Goal: Task Accomplishment & Management: Manage account settings

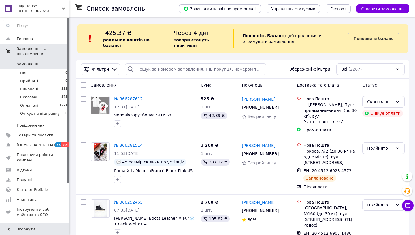
click at [34, 51] on span "Замовлення та повідомлення" at bounding box center [43, 51] width 52 height 10
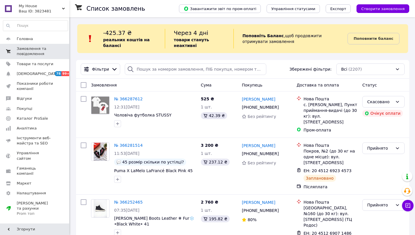
click at [34, 51] on span "Замовлення та повідомлення" at bounding box center [35, 51] width 37 height 10
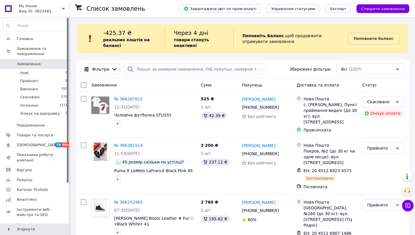
click at [34, 63] on span "Замовлення" at bounding box center [29, 63] width 24 height 5
click at [35, 134] on span "Товари та послуги" at bounding box center [35, 134] width 37 height 5
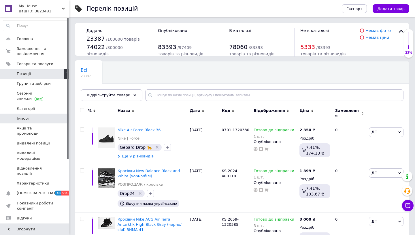
click at [39, 119] on span "Імпорт" at bounding box center [35, 118] width 37 height 5
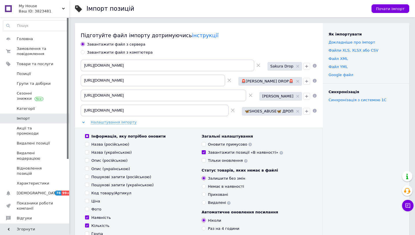
click at [259, 65] on icon at bounding box center [258, 65] width 4 height 4
type input "[URL][DOMAIN_NAME]"
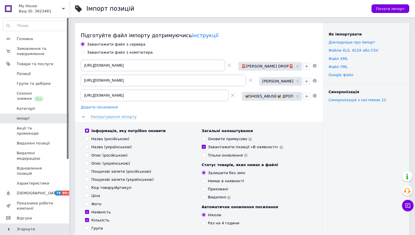
click at [105, 107] on span "Додати посилання" at bounding box center [99, 107] width 37 height 5
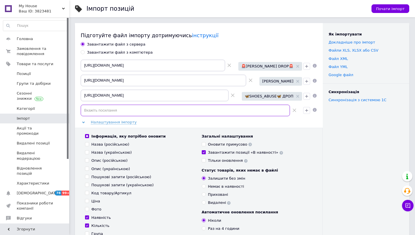
click at [107, 111] on input at bounding box center [185, 111] width 209 height 12
click at [225, 109] on input at bounding box center [185, 111] width 209 height 12
paste input "[URL][DOMAIN_NAME]"
type input "[URL][DOMAIN_NAME]"
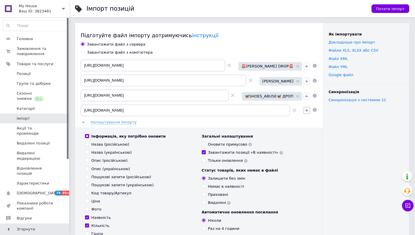
click at [305, 109] on icon "button" at bounding box center [306, 110] width 5 height 5
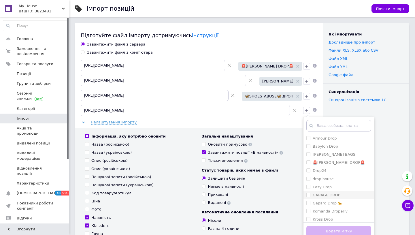
scroll to position [149, 0]
click at [316, 192] on label "willd drop" at bounding box center [321, 192] width 18 height 4
checkbox input "true"
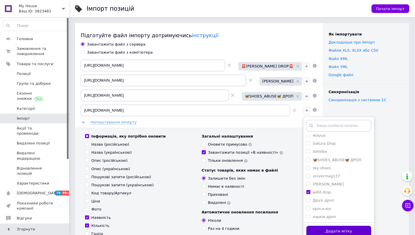
click at [316, 229] on button "Додати мітку" at bounding box center [338, 230] width 65 height 11
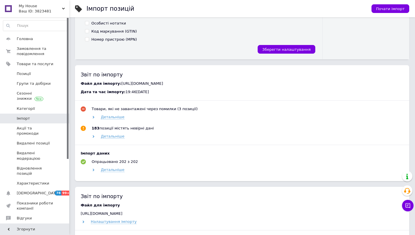
scroll to position [0, 0]
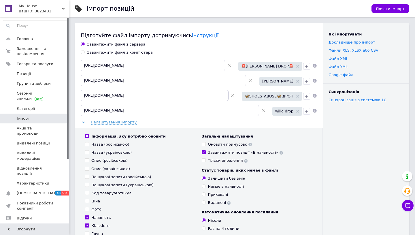
click at [231, 65] on use at bounding box center [228, 65] width 3 height 3
type input "[URL][DOMAIN_NAME]"
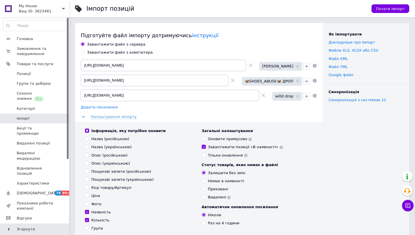
click at [111, 107] on span "Додати посилання" at bounding box center [99, 107] width 37 height 5
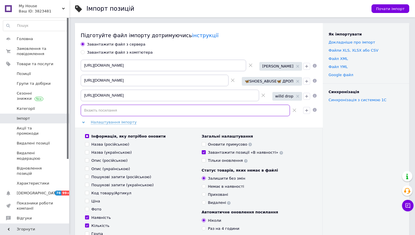
click at [119, 109] on input at bounding box center [185, 111] width 209 height 12
paste input "[URL][DOMAIN_NAME]"
type input "[URL][DOMAIN_NAME]"
click at [306, 110] on icon "button" at bounding box center [306, 110] width 3 height 3
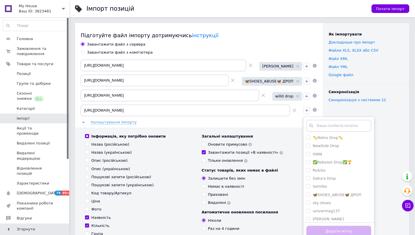
scroll to position [149, 0]
click at [320, 192] on label "willd drop" at bounding box center [321, 192] width 18 height 4
checkbox input "true"
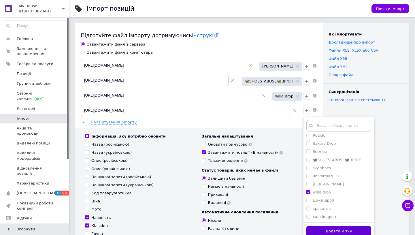
click at [318, 228] on button "Додати мітку" at bounding box center [338, 230] width 65 height 11
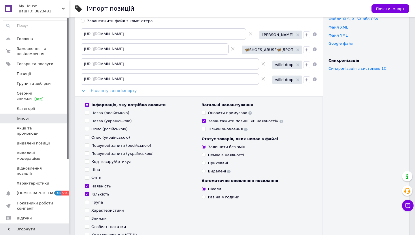
scroll to position [54, 0]
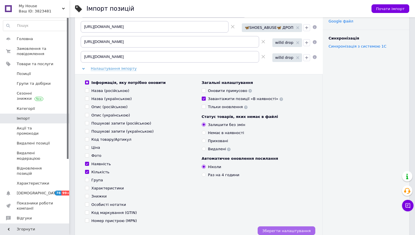
click at [304, 230] on span "Зберегти налаштування" at bounding box center [286, 230] width 48 height 4
click at [295, 231] on span "Зберегти налаштування" at bounding box center [286, 230] width 48 height 4
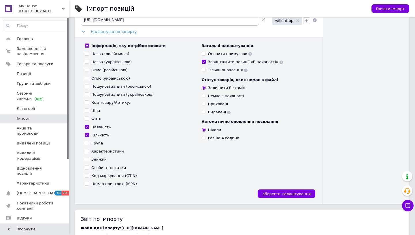
scroll to position [0, 0]
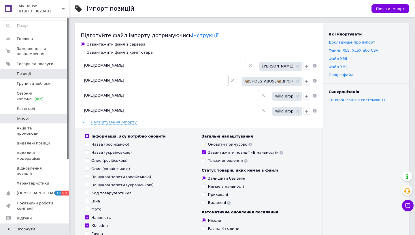
click at [51, 75] on span "Позиції" at bounding box center [35, 73] width 37 height 5
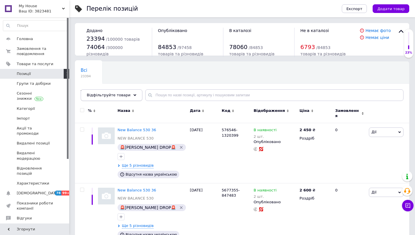
click at [117, 95] on span "Відфільтруйте товари" at bounding box center [109, 95] width 44 height 4
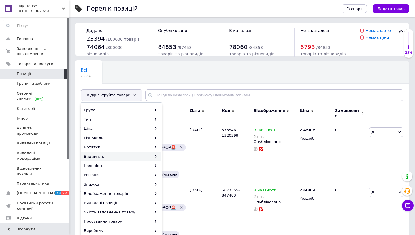
click at [105, 155] on div "Видимість" at bounding box center [121, 156] width 80 height 9
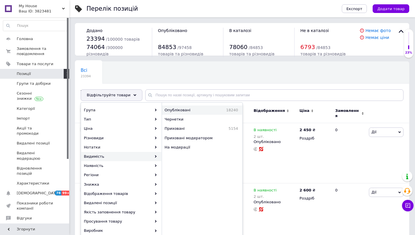
click at [173, 107] on span "Опубліковані" at bounding box center [187, 109] width 47 height 5
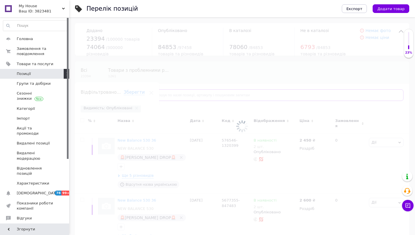
click at [170, 94] on input "text" at bounding box center [274, 95] width 258 height 12
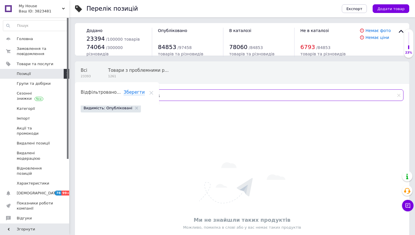
type input "у"
type input "б"
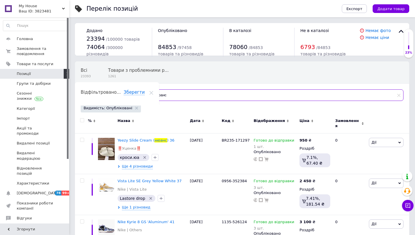
type input "нюанс"
click at [81, 119] on input "checkbox" at bounding box center [82, 120] width 4 height 4
checkbox input "true"
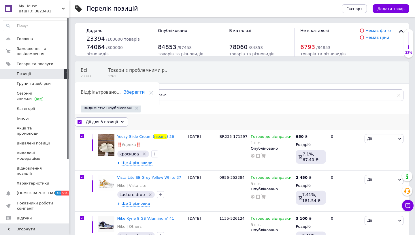
click at [97, 121] on span "Дії для 3 позиції" at bounding box center [102, 121] width 32 height 5
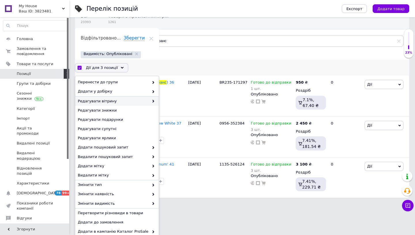
scroll to position [55, 0]
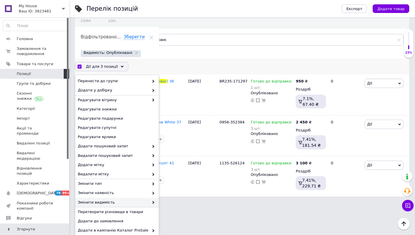
click at [106, 202] on span "Змінити видимість" at bounding box center [113, 202] width 71 height 5
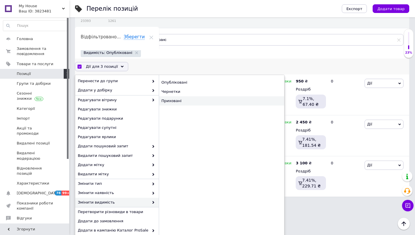
click at [174, 100] on div "Приховані" at bounding box center [221, 100] width 125 height 9
checkbox input "false"
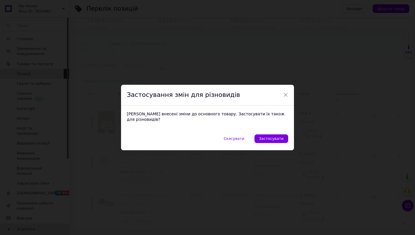
scroll to position [23, 0]
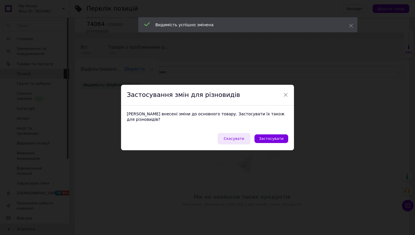
click at [240, 136] on span "Скасувати" at bounding box center [233, 138] width 20 height 4
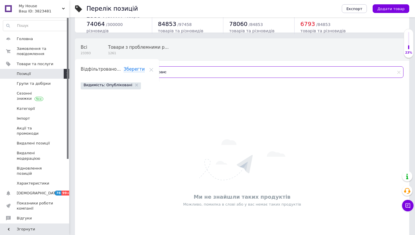
click at [154, 73] on input "нюанс" at bounding box center [274, 72] width 258 height 12
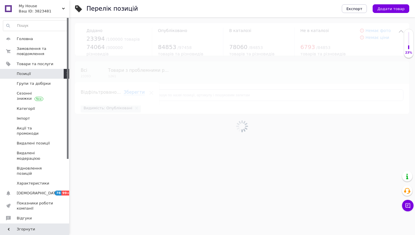
click at [119, 94] on span "Відфільтруйте товари" at bounding box center [109, 95] width 44 height 4
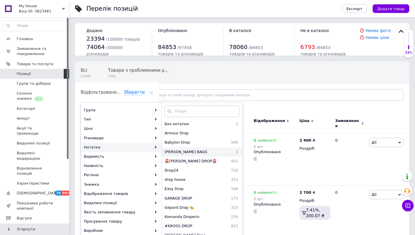
click at [180, 152] on span "[PERSON_NAME] BAGS" at bounding box center [196, 151] width 65 height 5
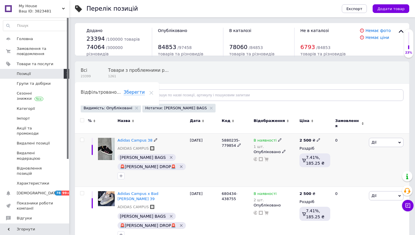
click at [169, 155] on icon "Видалити мітку" at bounding box center [171, 157] width 5 height 5
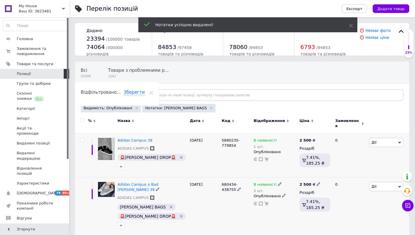
click at [169, 204] on icon "Видалити мітку" at bounding box center [171, 206] width 5 height 5
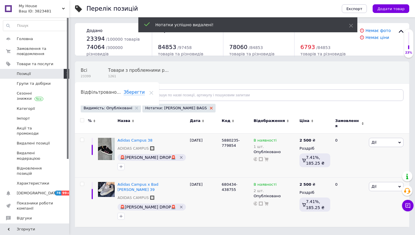
click at [210, 107] on icon at bounding box center [211, 108] width 3 height 3
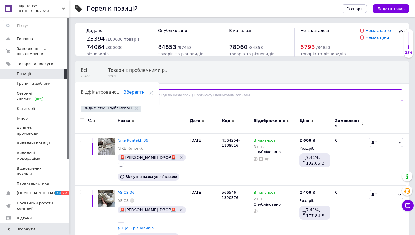
click at [156, 96] on input "text" at bounding box center [274, 95] width 258 height 12
click at [117, 94] on span "Відфільтруйте товари" at bounding box center [109, 95] width 44 height 4
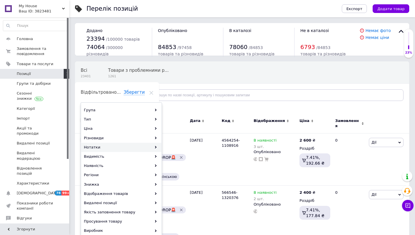
click at [108, 145] on div "Нотатки" at bounding box center [121, 147] width 80 height 9
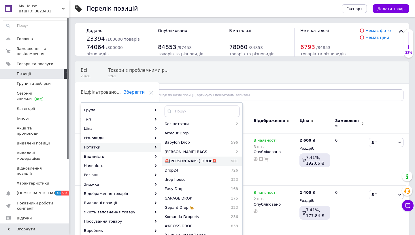
click at [184, 159] on span "🚨[PERSON_NAME] DROP🚨" at bounding box center [195, 160] width 62 height 5
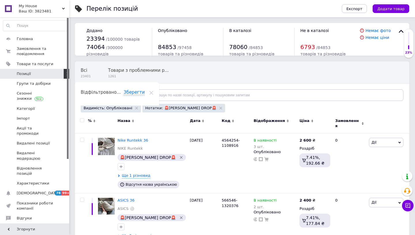
click at [118, 94] on span "Відфільтруйте товари" at bounding box center [109, 95] width 44 height 4
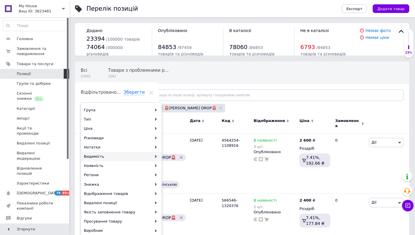
click at [105, 155] on div "Видимість" at bounding box center [121, 156] width 80 height 9
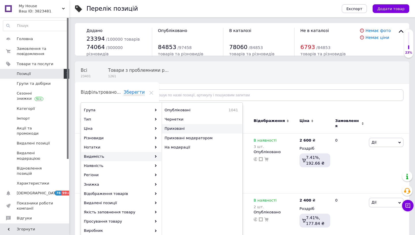
click at [179, 128] on span "Приховані" at bounding box center [196, 128] width 64 height 5
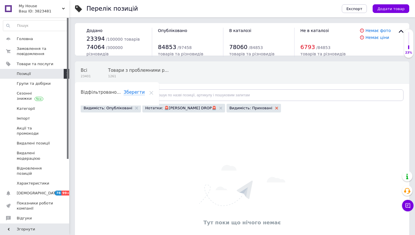
click at [275, 107] on icon at bounding box center [276, 108] width 3 height 3
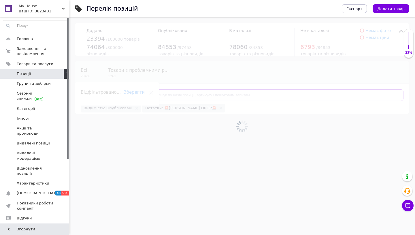
click at [180, 94] on input "text" at bounding box center [274, 95] width 258 height 12
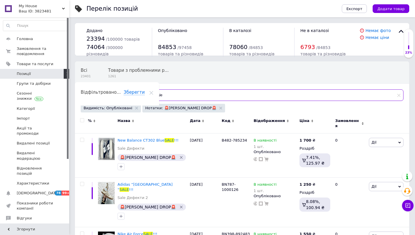
type input "sale"
click at [81, 119] on input "checkbox" at bounding box center [82, 120] width 4 height 4
checkbox input "true"
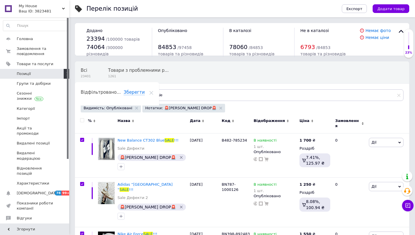
checkbox input "true"
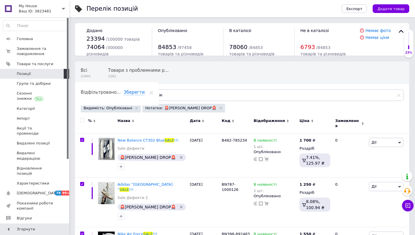
checkbox input "true"
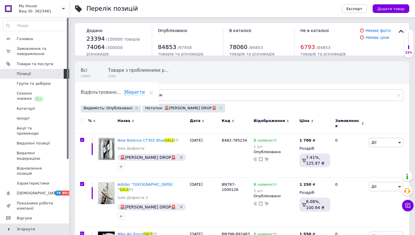
checkbox input "true"
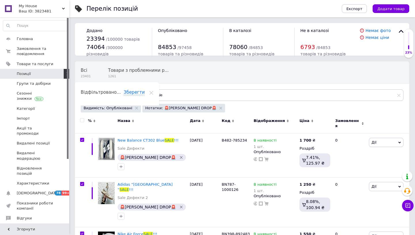
checkbox input "true"
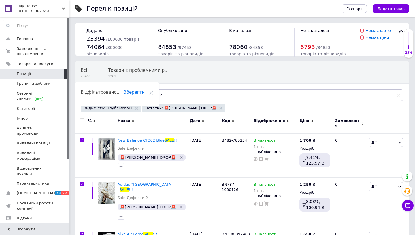
checkbox input "true"
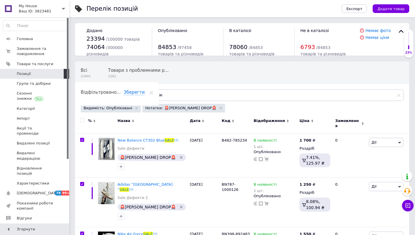
checkbox input "true"
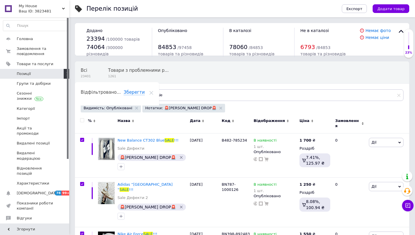
checkbox input "true"
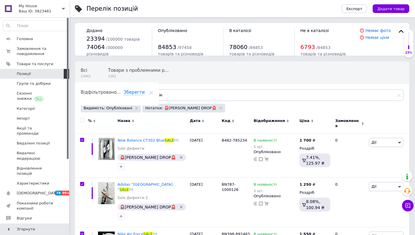
checkbox input "true"
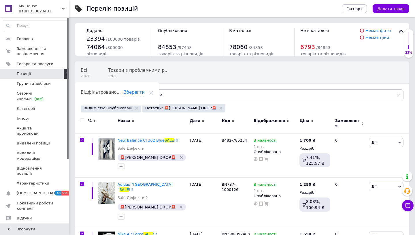
checkbox input "true"
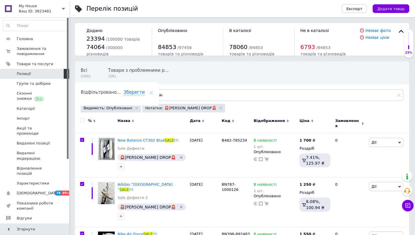
checkbox input "true"
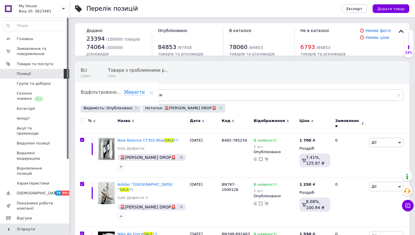
checkbox input "true"
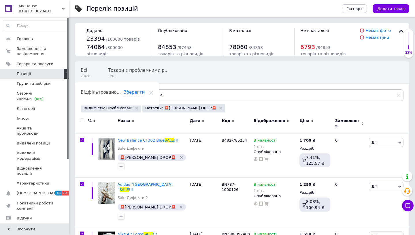
checkbox input "true"
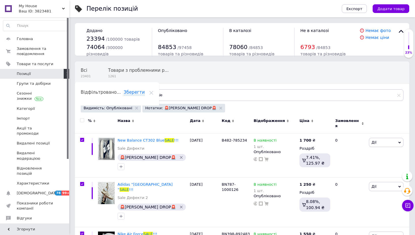
checkbox input "true"
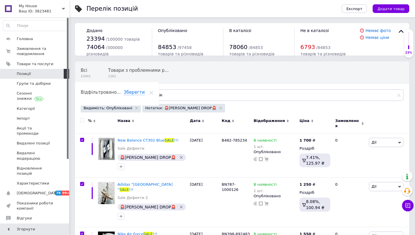
checkbox input "true"
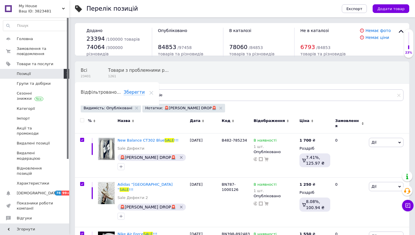
checkbox input "true"
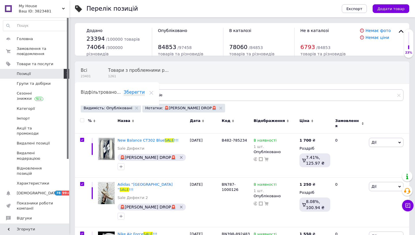
checkbox input "true"
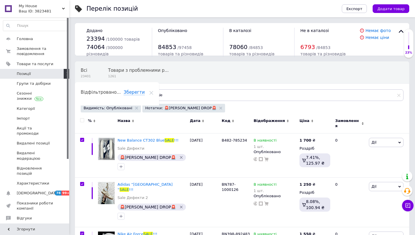
checkbox input "true"
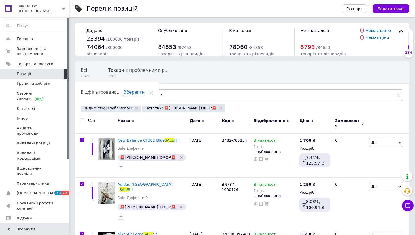
checkbox input "true"
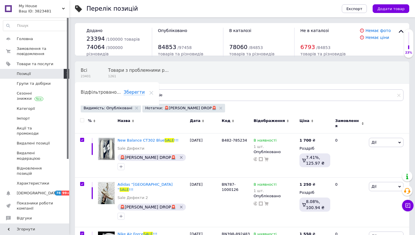
checkbox input "true"
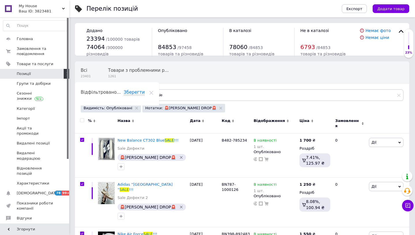
checkbox input "true"
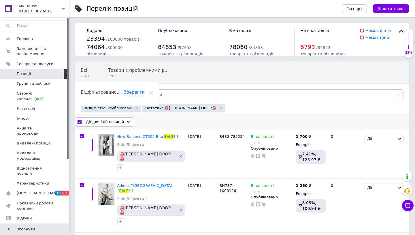
click at [105, 119] on span "Дії для 100 позицій" at bounding box center [105, 121] width 38 height 5
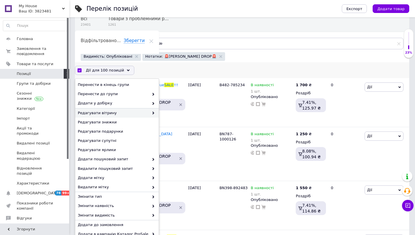
scroll to position [54, 0]
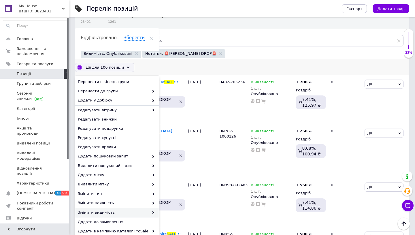
click at [108, 214] on span "Змінити видимість" at bounding box center [113, 212] width 71 height 5
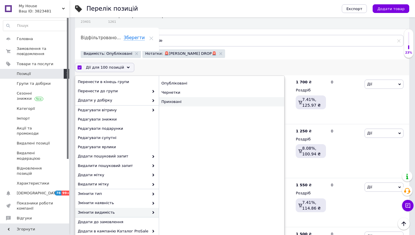
click at [173, 102] on div "Приховані" at bounding box center [221, 101] width 125 height 9
checkbox input "false"
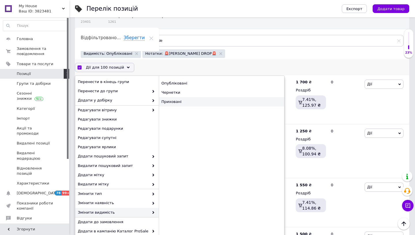
checkbox input "false"
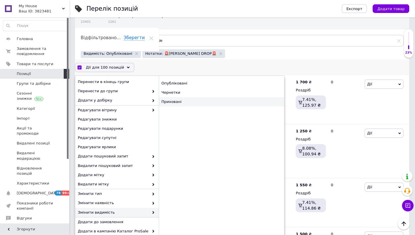
checkbox input "false"
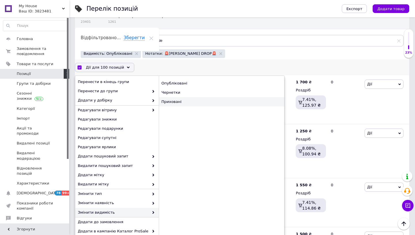
checkbox input "false"
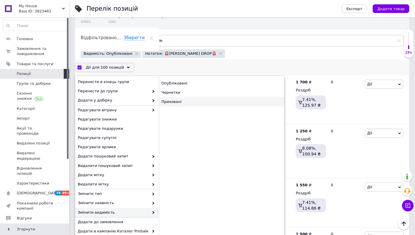
checkbox input "false"
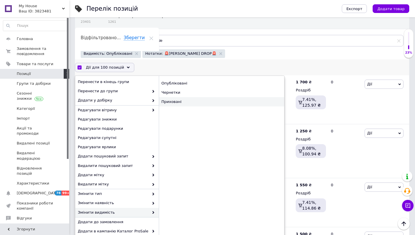
checkbox input "false"
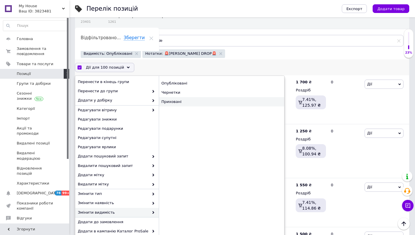
checkbox input "false"
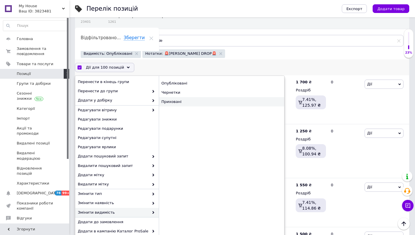
checkbox input "false"
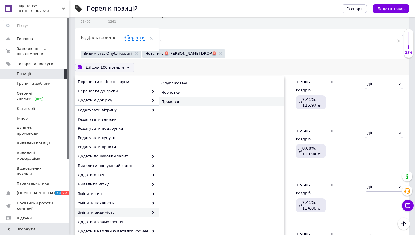
checkbox input "false"
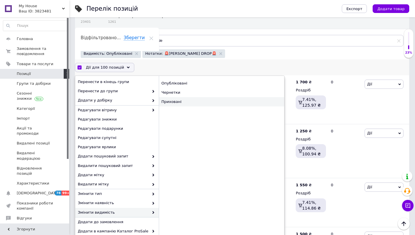
checkbox input "false"
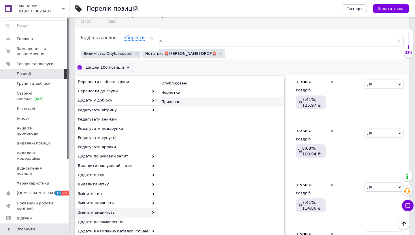
checkbox input "false"
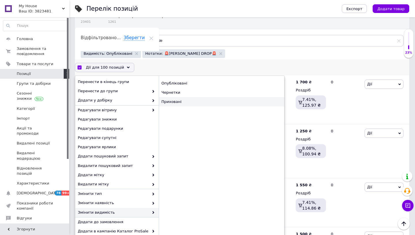
checkbox input "false"
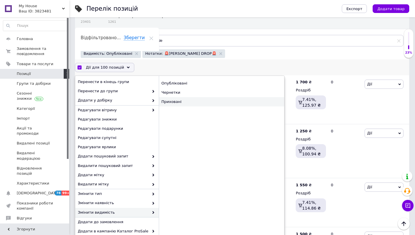
checkbox input "false"
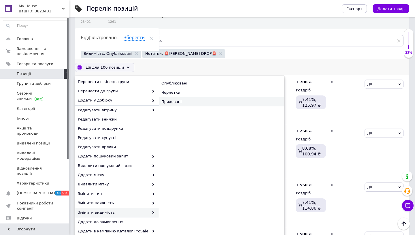
checkbox input "false"
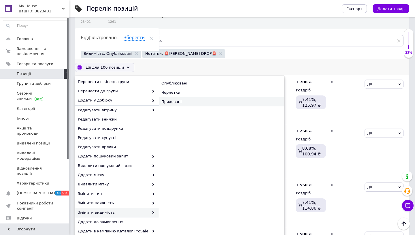
checkbox input "false"
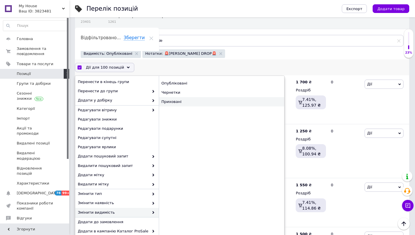
checkbox input "false"
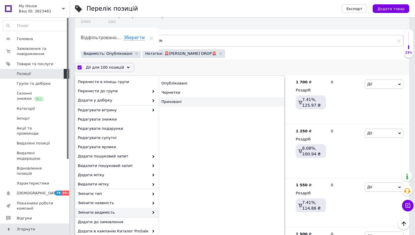
checkbox input "false"
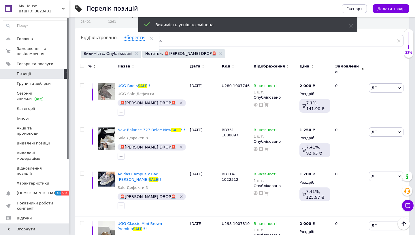
click at [82, 65] on input "checkbox" at bounding box center [82, 66] width 4 height 4
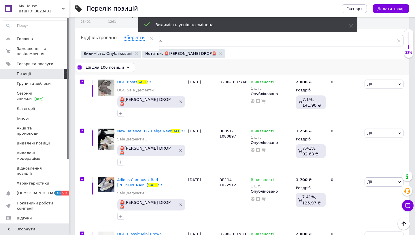
click at [110, 66] on span "Дії для 100 позицій" at bounding box center [105, 67] width 38 height 5
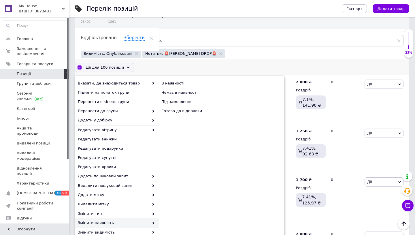
click at [118, 221] on span "Змінити наявність" at bounding box center [113, 222] width 71 height 5
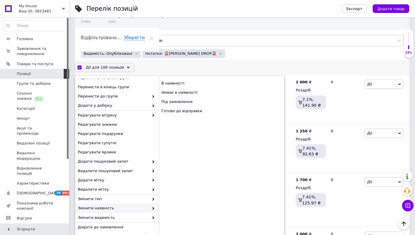
scroll to position [19, 0]
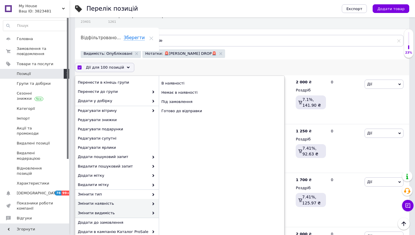
click at [121, 212] on span "Змінити видимість" at bounding box center [113, 212] width 71 height 5
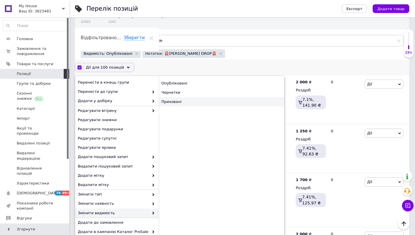
click at [178, 102] on div "Приховані" at bounding box center [221, 101] width 125 height 9
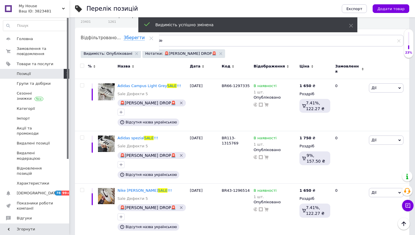
click at [83, 66] on input "checkbox" at bounding box center [82, 66] width 4 height 4
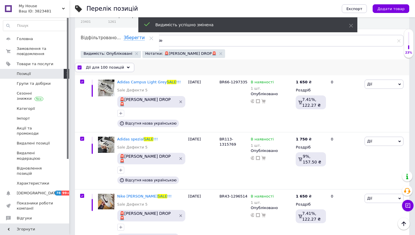
click at [104, 69] on span "Дії для 100 позицій" at bounding box center [105, 67] width 38 height 5
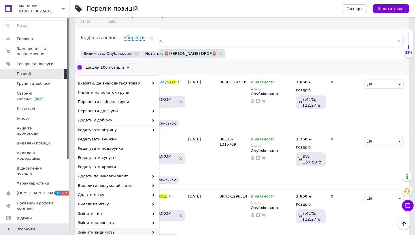
click at [105, 231] on span "Змінити видимість" at bounding box center [113, 231] width 71 height 5
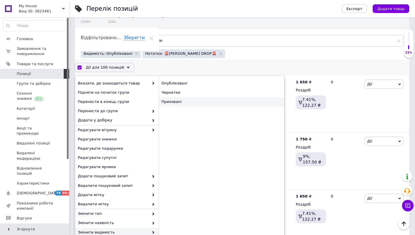
click at [177, 99] on div "Приховані" at bounding box center [221, 101] width 125 height 9
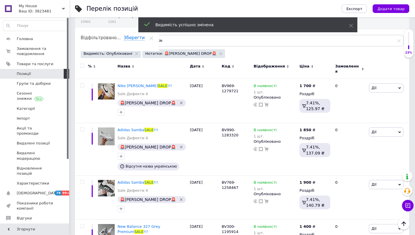
click at [82, 66] on input "checkbox" at bounding box center [82, 66] width 4 height 4
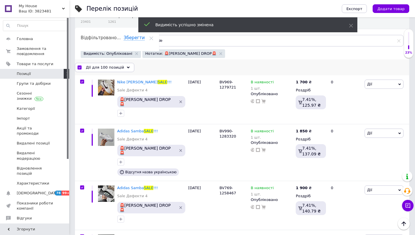
click at [102, 68] on span "Дії для 100 позицій" at bounding box center [105, 67] width 38 height 5
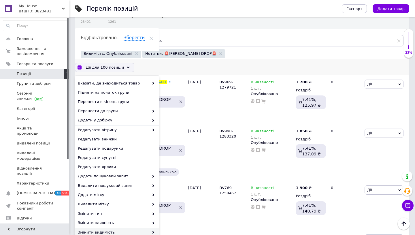
click at [105, 231] on span "Змінити видимість" at bounding box center [113, 231] width 71 height 5
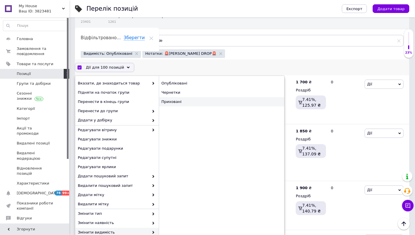
click at [176, 100] on div "Приховані" at bounding box center [221, 101] width 125 height 9
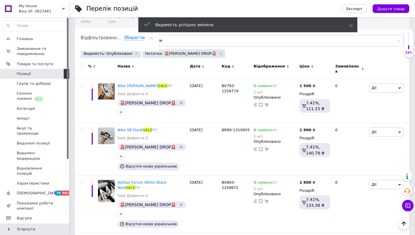
click at [82, 65] on input "checkbox" at bounding box center [82, 66] width 4 height 4
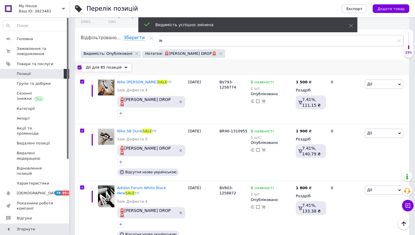
click at [105, 67] on span "Дії для 85 позицій" at bounding box center [104, 67] width 36 height 5
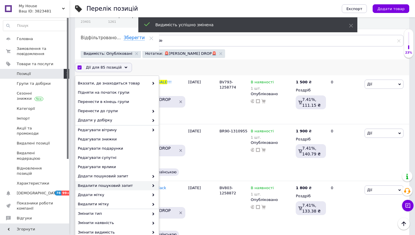
scroll to position [20, 0]
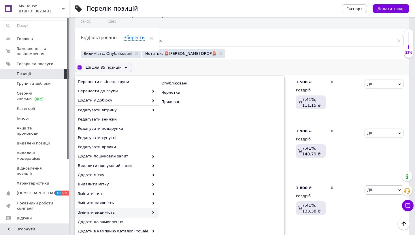
click at [104, 212] on span "Змінити видимість" at bounding box center [113, 212] width 71 height 5
click at [174, 101] on div "Приховані" at bounding box center [221, 101] width 125 height 9
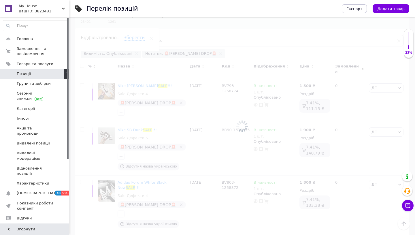
scroll to position [49, 0]
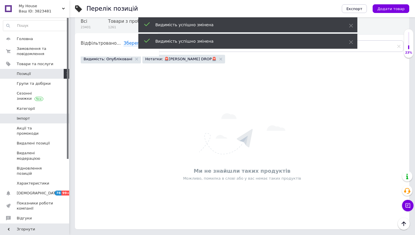
click at [33, 118] on span "Імпорт" at bounding box center [35, 118] width 37 height 5
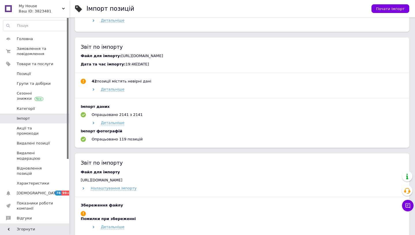
scroll to position [458, 0]
